Goal: Transaction & Acquisition: Download file/media

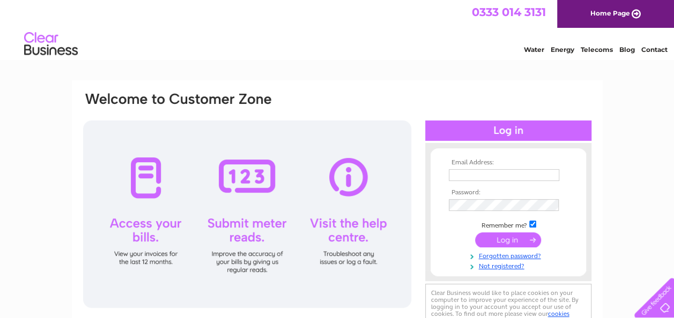
type input "[EMAIL_ADDRESS][DOMAIN_NAME]"
click at [516, 237] on input "submit" at bounding box center [508, 240] width 66 height 15
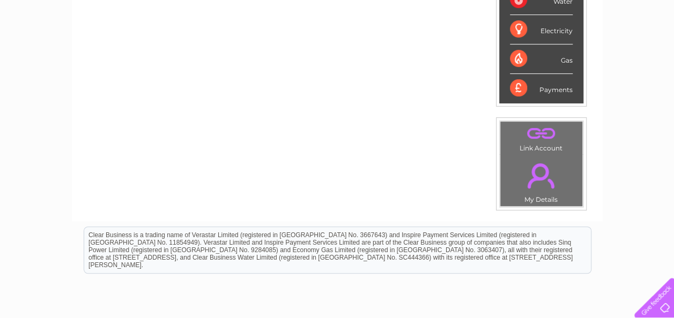
scroll to position [370, 0]
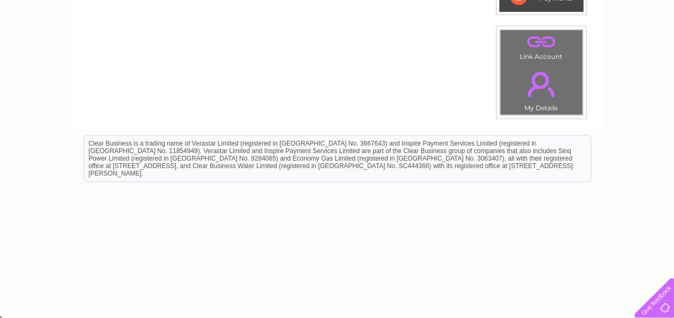
click at [673, 8] on div "My Clear Business Login Details My Details My Preferences Link Account My Accou…" at bounding box center [337, 11] width 674 height 603
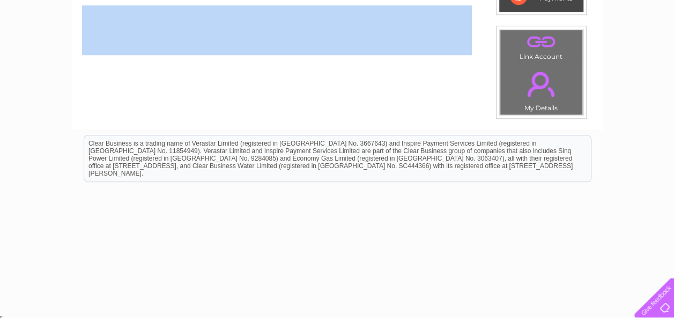
click at [673, 8] on div "My Clear Business Login Details My Details My Preferences Link Account My Accou…" at bounding box center [337, 11] width 674 height 603
drag, startPoint x: 673, startPoint y: 8, endPoint x: 642, endPoint y: 63, distance: 63.4
click at [642, 63] on div "My Clear Business Login Details My Details My Preferences Link Account My Accou…" at bounding box center [337, 11] width 674 height 603
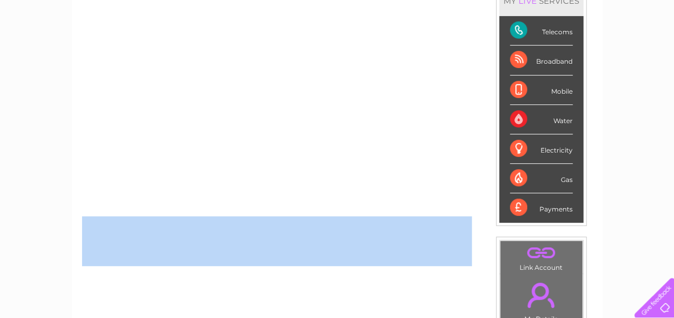
scroll to position [155, 0]
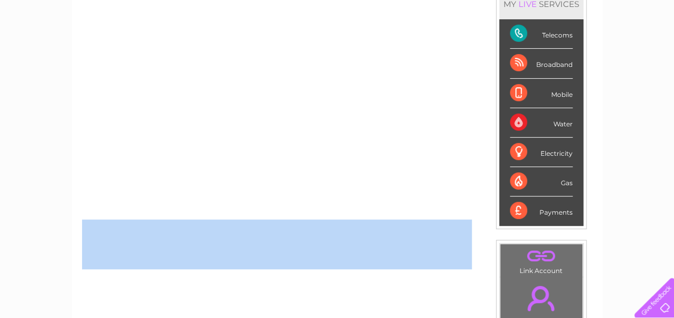
click at [542, 294] on link "." at bounding box center [541, 299] width 77 height 38
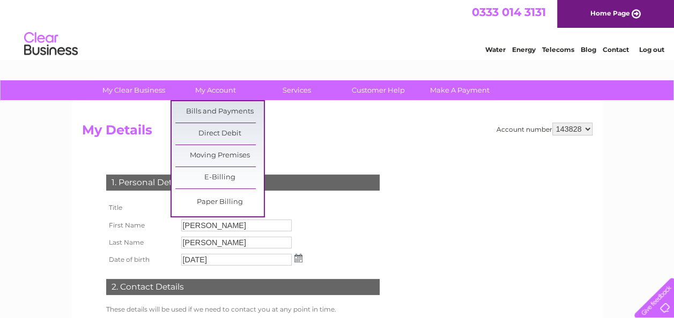
click at [218, 172] on link "E-Billing" at bounding box center [219, 177] width 88 height 21
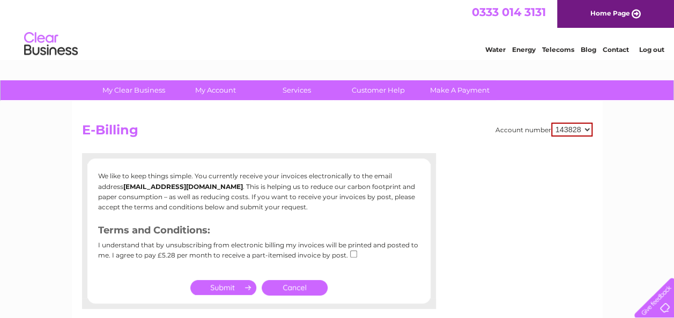
click at [300, 292] on link "Cancel" at bounding box center [295, 288] width 66 height 16
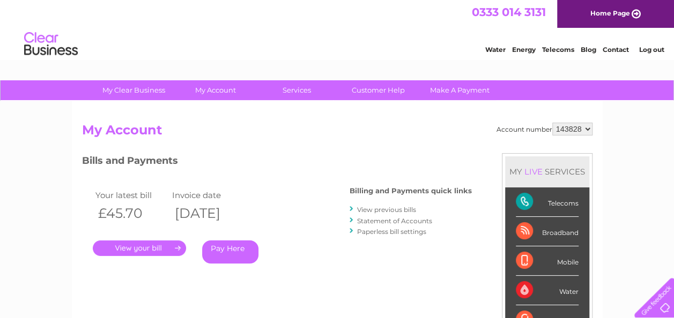
click at [175, 242] on link "." at bounding box center [139, 249] width 93 height 16
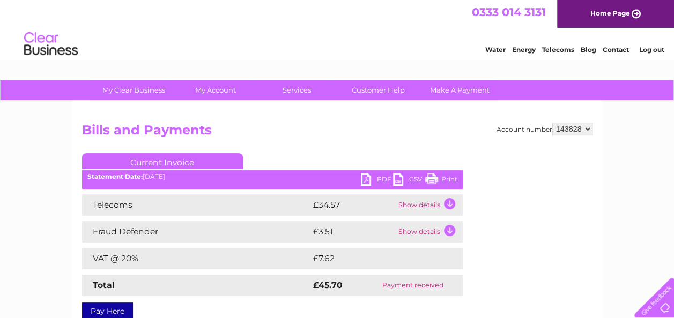
click at [368, 178] on link "PDF" at bounding box center [377, 181] width 32 height 16
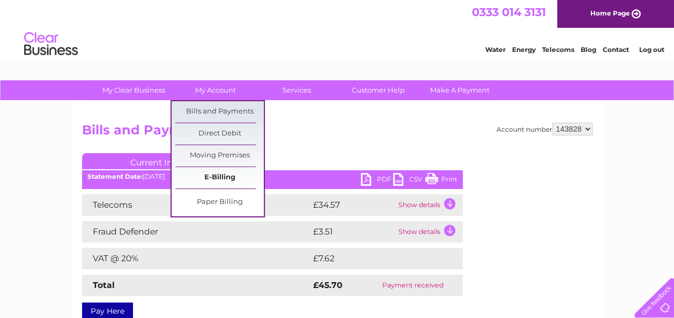
click at [212, 176] on link "E-Billing" at bounding box center [219, 177] width 88 height 21
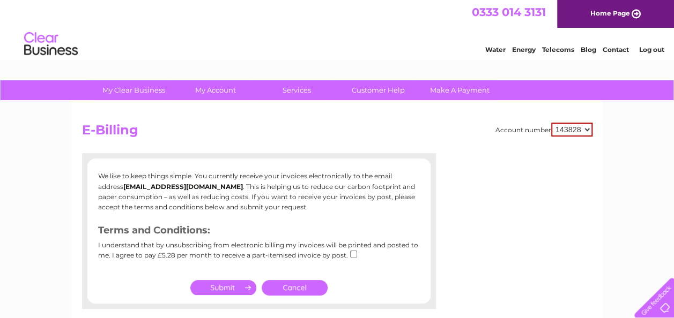
click at [237, 290] on input "submit" at bounding box center [223, 287] width 66 height 15
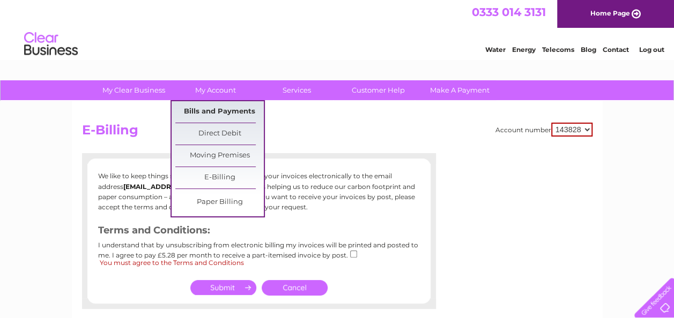
click at [216, 105] on link "Bills and Payments" at bounding box center [219, 111] width 88 height 21
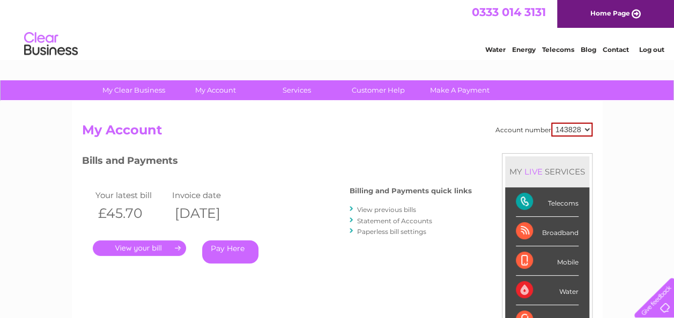
click at [376, 208] on link "View previous bills" at bounding box center [386, 210] width 59 height 8
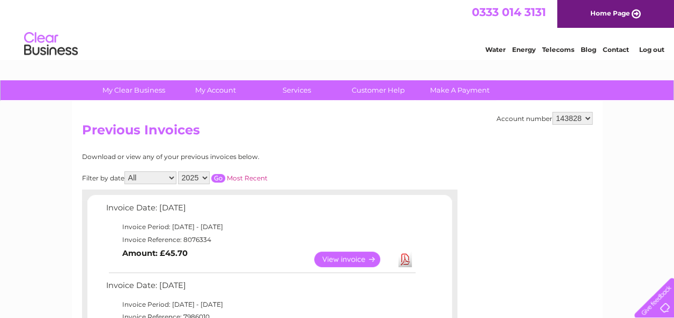
click at [204, 175] on select "2025 2024 2023 2022" at bounding box center [194, 178] width 32 height 13
click at [179, 172] on select "2025 2024 2023 2022" at bounding box center [194, 178] width 32 height 13
click at [203, 176] on select "2025 2024 2023 2022" at bounding box center [194, 178] width 32 height 13
select select "2024"
click at [179, 172] on select "2025 2024 2023 2022" at bounding box center [194, 178] width 32 height 13
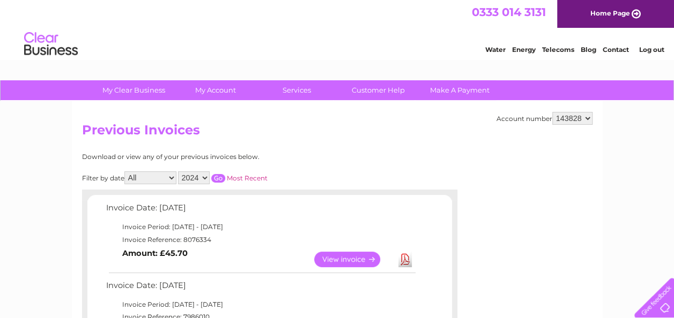
click at [220, 173] on div "Filter by date All January February March April May June July August September …" at bounding box center [222, 178] width 281 height 13
click at [216, 179] on input "button" at bounding box center [218, 178] width 14 height 9
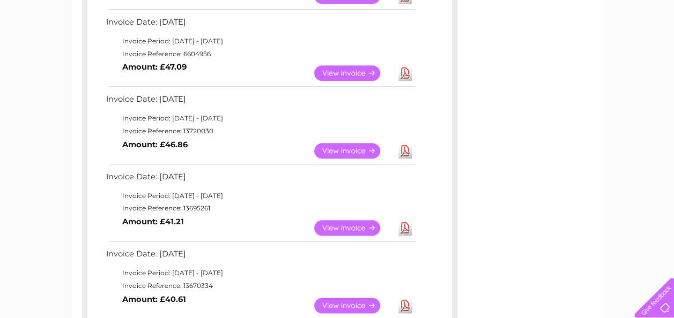
scroll to position [729, 0]
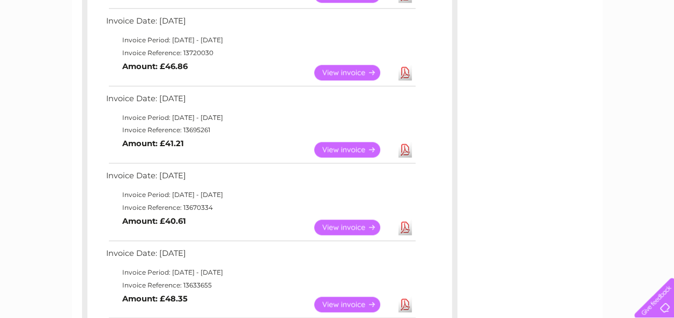
click at [351, 146] on link "View" at bounding box center [353, 150] width 79 height 16
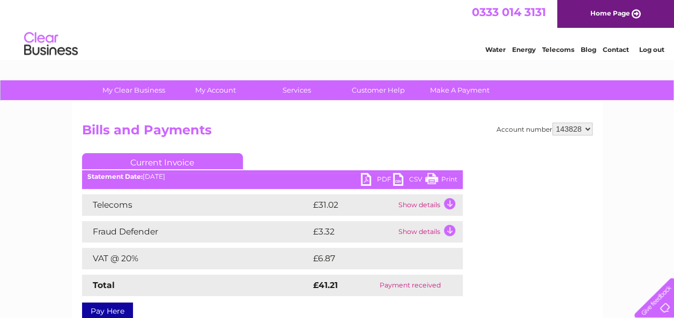
click at [404, 180] on link "CSV" at bounding box center [409, 181] width 32 height 16
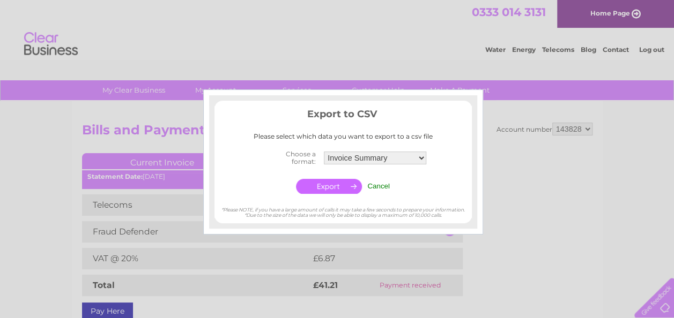
click at [379, 184] on input "Cancel" at bounding box center [378, 186] width 23 height 8
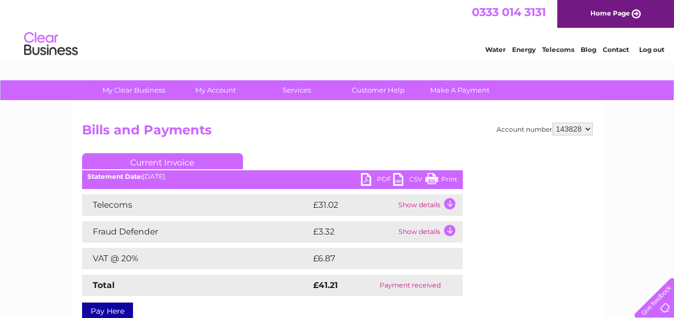
click at [365, 176] on link "PDF" at bounding box center [377, 181] width 32 height 16
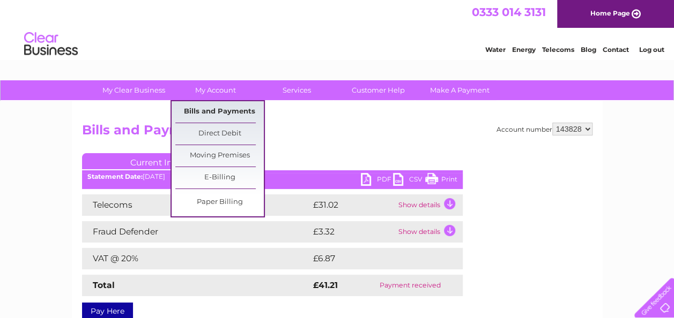
click at [219, 108] on link "Bills and Payments" at bounding box center [219, 111] width 88 height 21
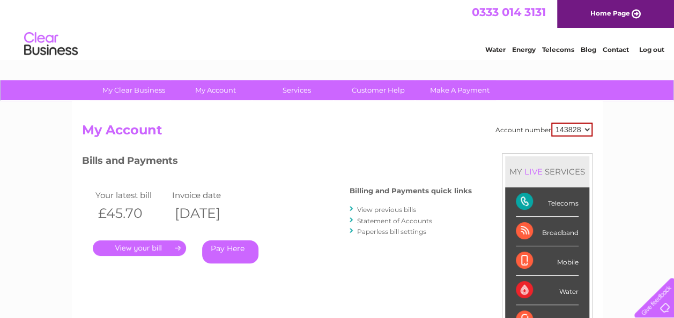
click at [374, 209] on link "View previous bills" at bounding box center [386, 210] width 59 height 8
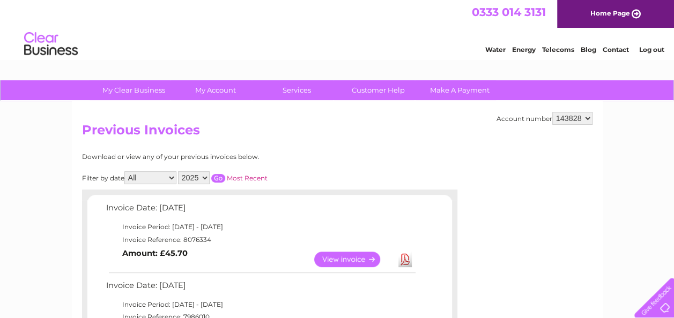
click at [207, 177] on select "2025 2024 2023 2022" at bounding box center [194, 178] width 32 height 13
select select "2024"
click at [179, 172] on select "2025 2024 2023 2022" at bounding box center [194, 178] width 32 height 13
click at [220, 175] on input "button" at bounding box center [218, 178] width 14 height 9
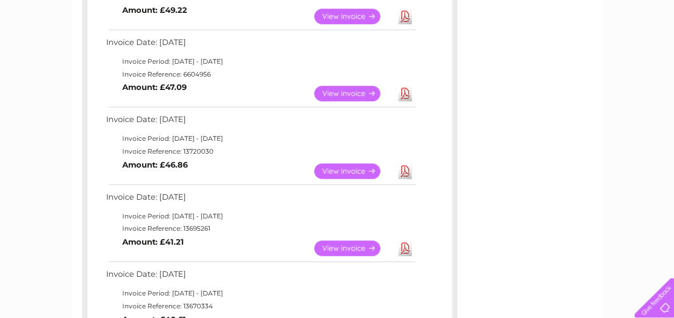
scroll to position [643, 0]
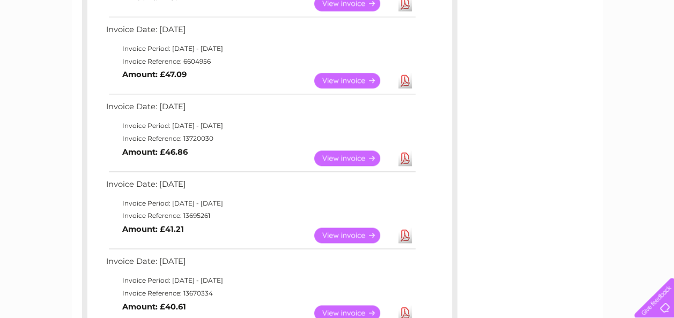
click at [361, 156] on link "View" at bounding box center [353, 159] width 79 height 16
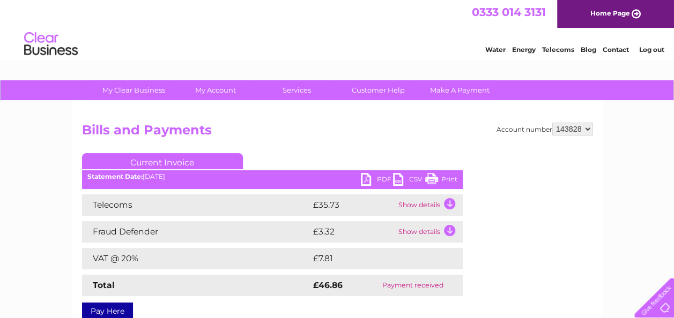
click at [384, 179] on link "PDF" at bounding box center [377, 181] width 32 height 16
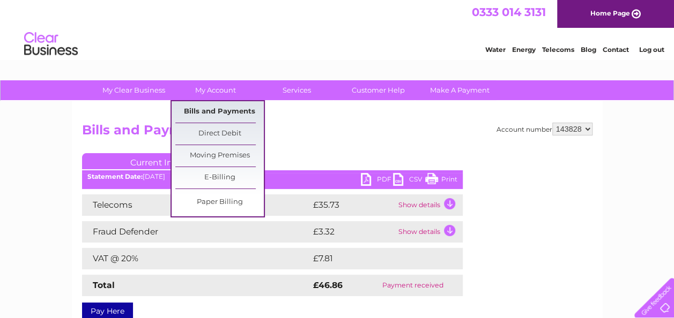
click at [213, 110] on link "Bills and Payments" at bounding box center [219, 111] width 88 height 21
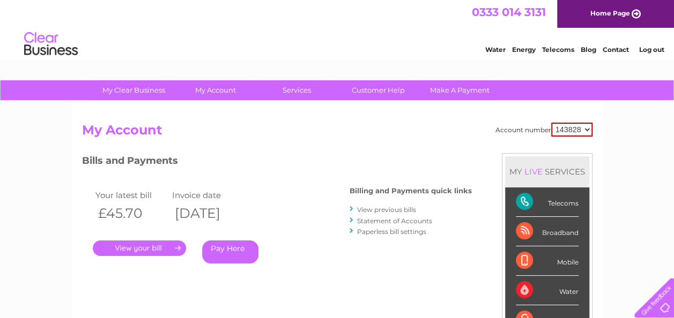
click at [371, 209] on link "View previous bills" at bounding box center [386, 210] width 59 height 8
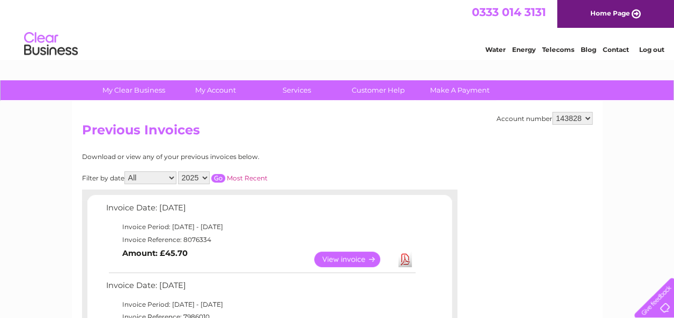
click at [204, 176] on select "2025 2024 2023 2022" at bounding box center [194, 178] width 32 height 13
click at [179, 172] on select "2025 2024 2023 2022" at bounding box center [194, 178] width 32 height 13
click at [218, 179] on input "button" at bounding box center [218, 178] width 14 height 9
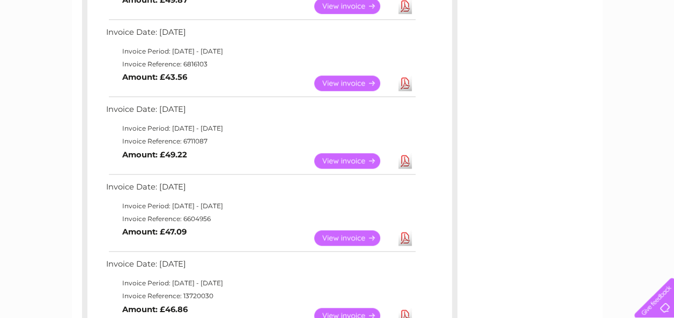
scroll to position [507, 0]
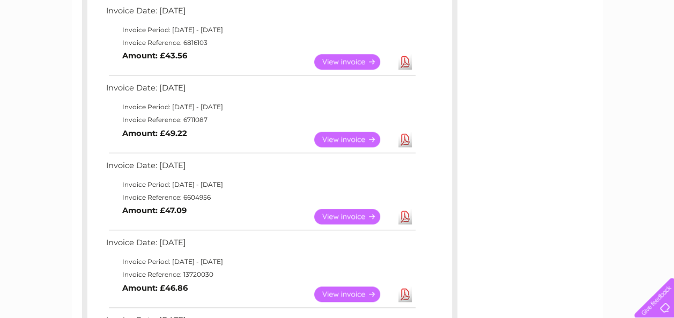
click at [404, 217] on link "Download" at bounding box center [404, 217] width 13 height 16
click at [404, 138] on link "Download" at bounding box center [404, 140] width 13 height 16
click at [406, 62] on link "Download" at bounding box center [404, 62] width 13 height 16
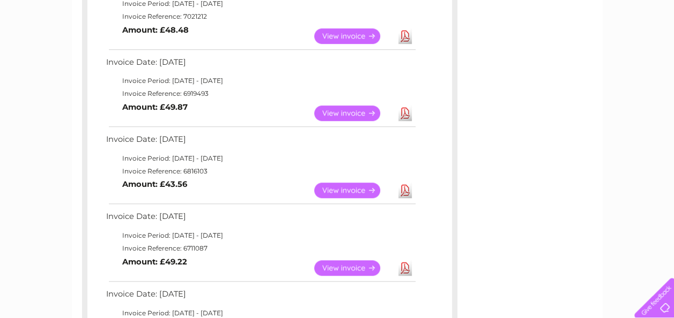
scroll to position [329, 0]
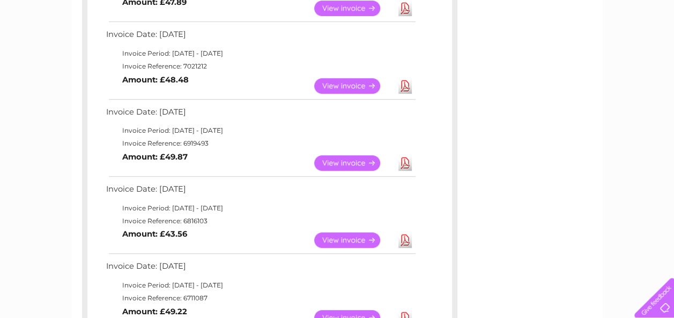
click at [405, 165] on link "Download" at bounding box center [404, 163] width 13 height 16
click at [407, 85] on link "Download" at bounding box center [404, 86] width 13 height 16
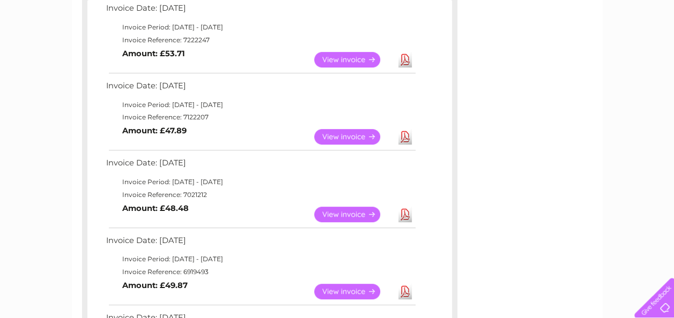
scroll to position [179, 0]
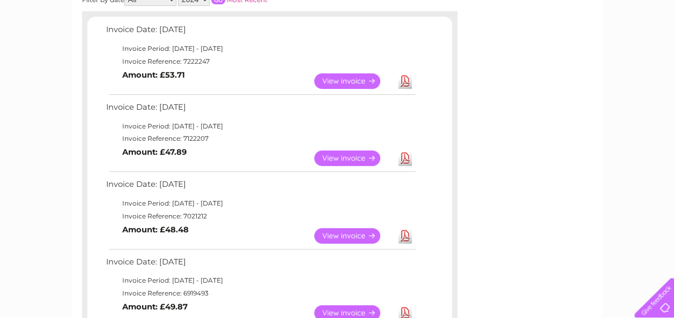
click at [405, 155] on link "Download" at bounding box center [404, 159] width 13 height 16
click at [404, 75] on link "Download" at bounding box center [404, 81] width 13 height 16
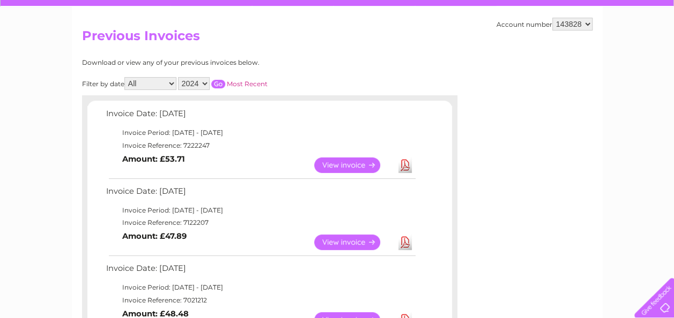
scroll to position [93, 0]
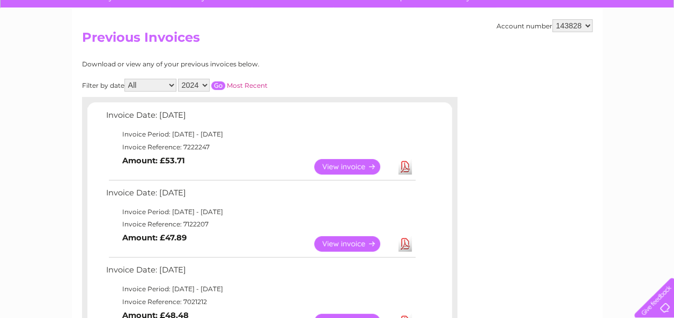
click at [204, 84] on select "2025 2024 2023 2022" at bounding box center [194, 85] width 32 height 13
select select "2025"
click at [179, 79] on select "2025 2024 2023 2022" at bounding box center [194, 85] width 32 height 13
click at [220, 85] on input "button" at bounding box center [218, 85] width 14 height 9
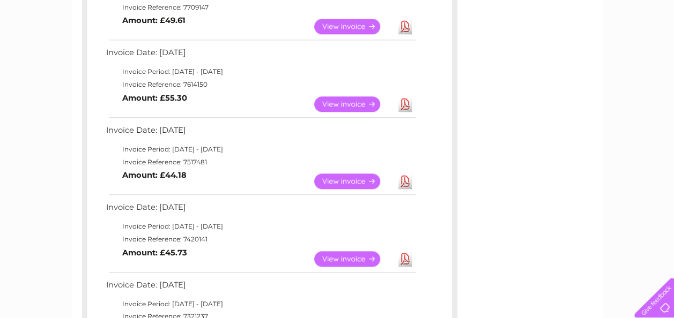
scroll to position [636, 0]
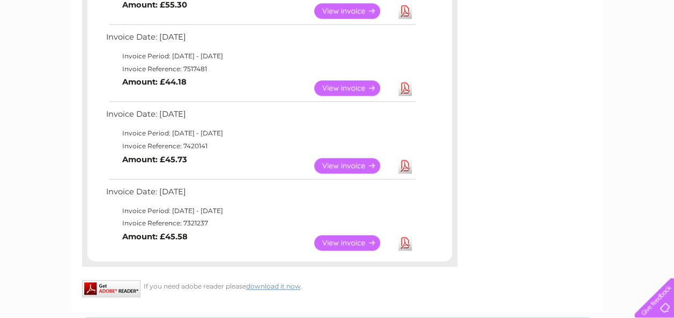
click at [404, 241] on link "Download" at bounding box center [404, 243] width 13 height 16
click at [404, 166] on link "Download" at bounding box center [404, 166] width 13 height 16
click at [403, 85] on link "Download" at bounding box center [404, 88] width 13 height 16
click at [665, 299] on div at bounding box center [652, 296] width 44 height 44
